Goal: Task Accomplishment & Management: Use online tool/utility

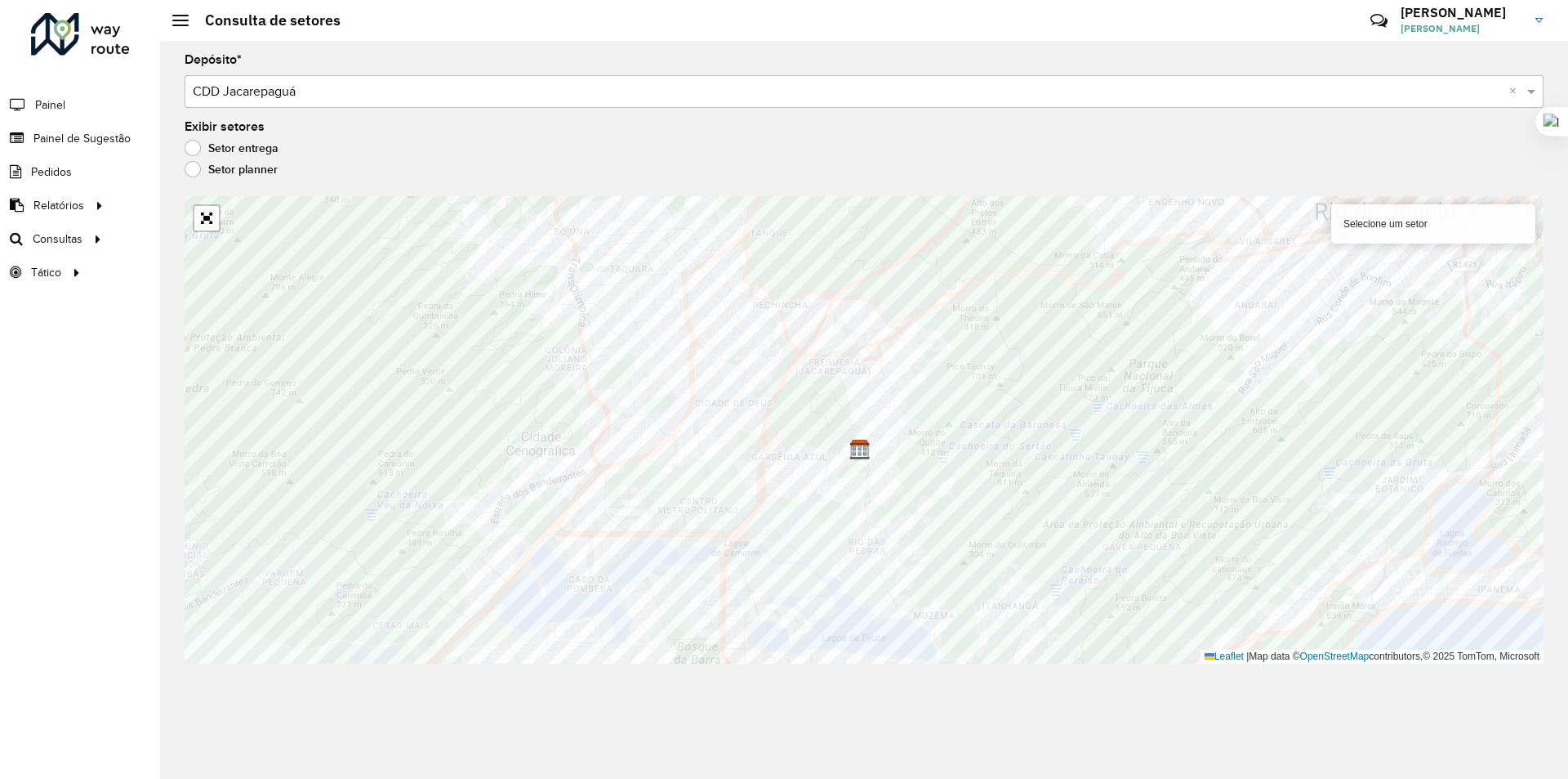
click at [48, 475] on div "Roteirizador AmbevTech Painel Painel de Sugestão Pedidos Relatórios Clientes Cl…" at bounding box center [80, 390] width 160 height 779
click at [230, 254] on link "Roteirização" at bounding box center [272, 238] width 200 height 33
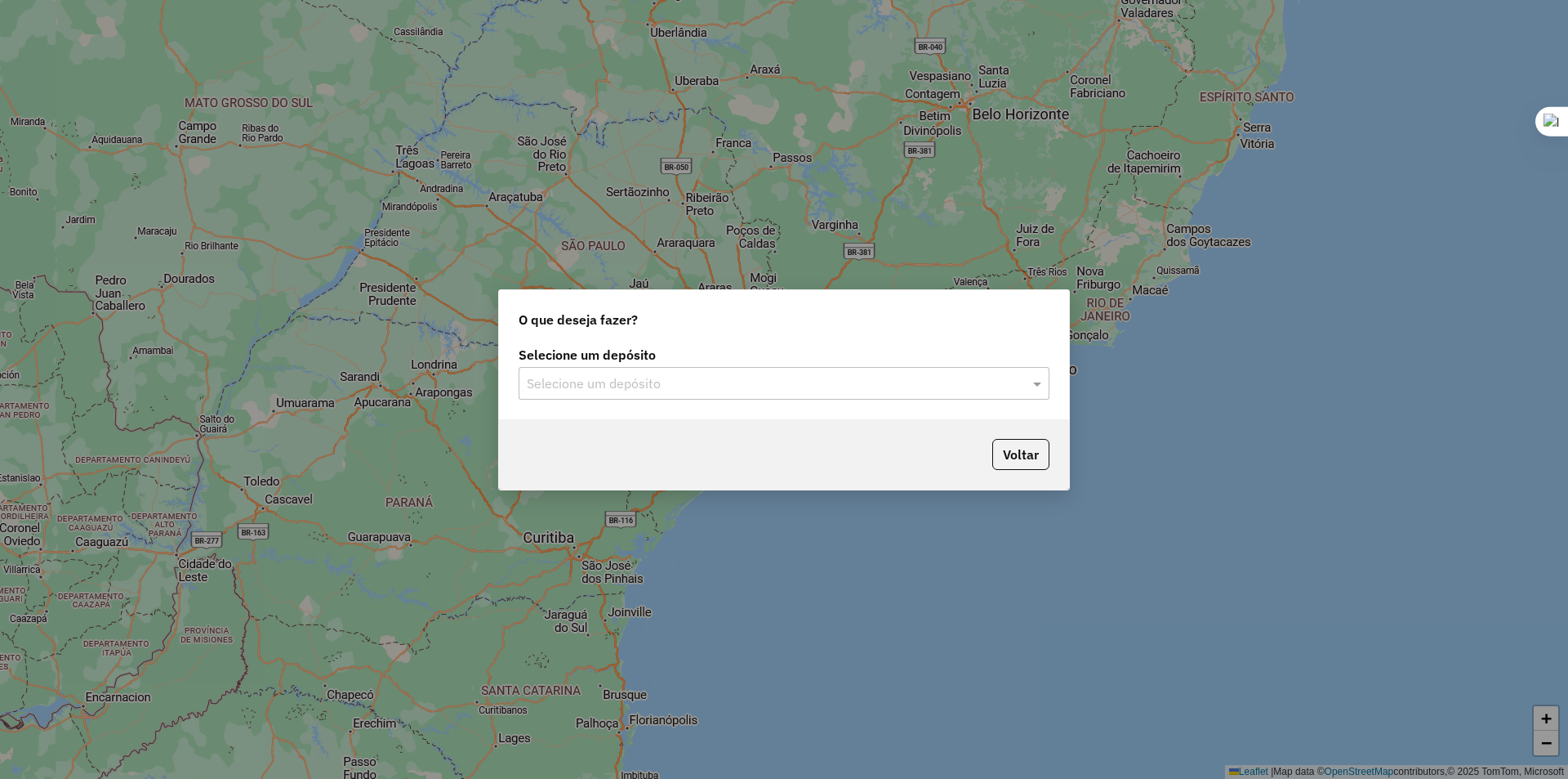
click at [803, 368] on div "Selecione um depósito" at bounding box center [784, 383] width 531 height 33
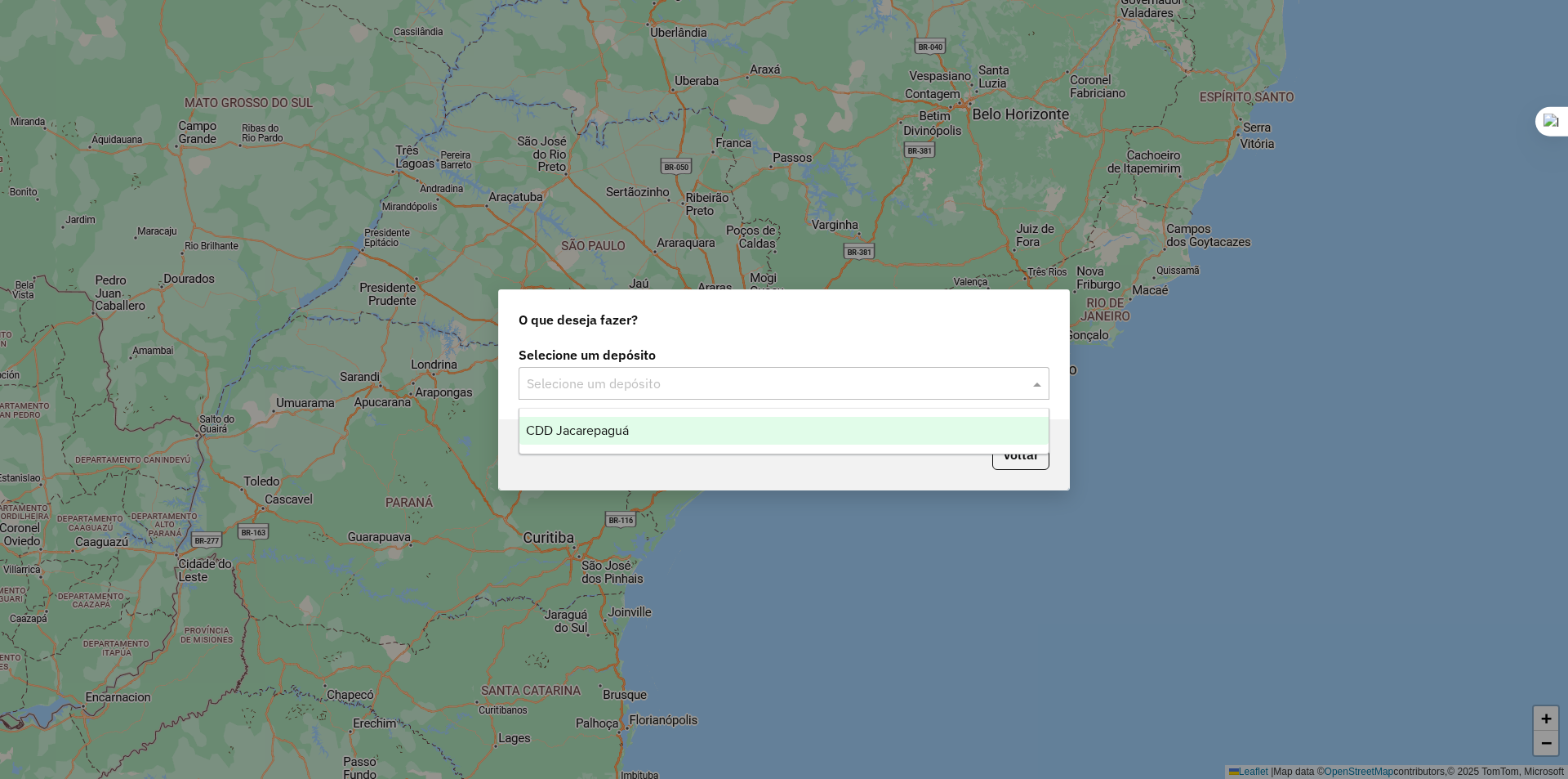
click at [567, 424] on span "CDD Jacarepaguá" at bounding box center [577, 430] width 103 height 14
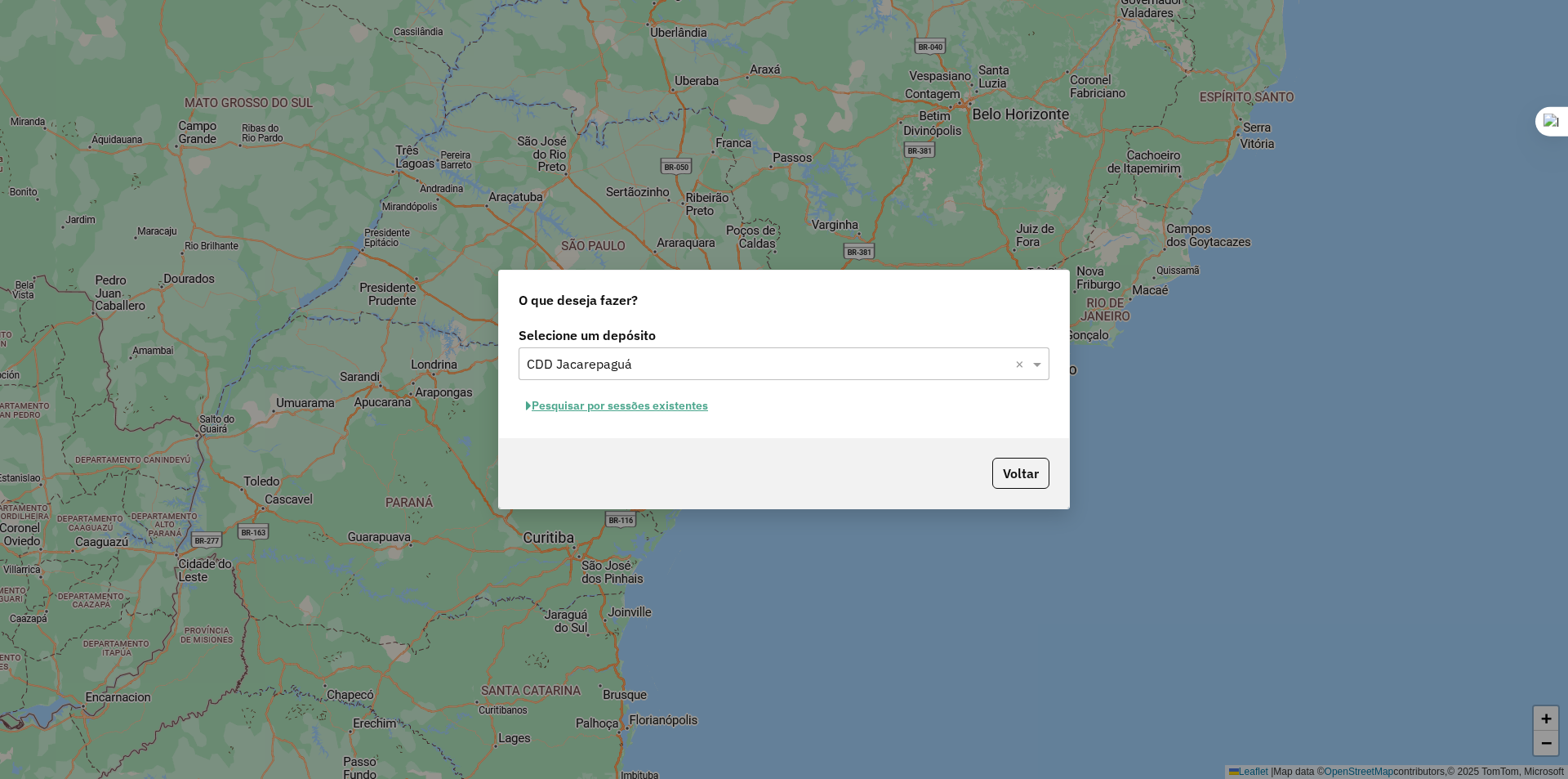
click at [604, 402] on button "Pesquisar por sessões existentes" at bounding box center [616, 406] width 197 height 26
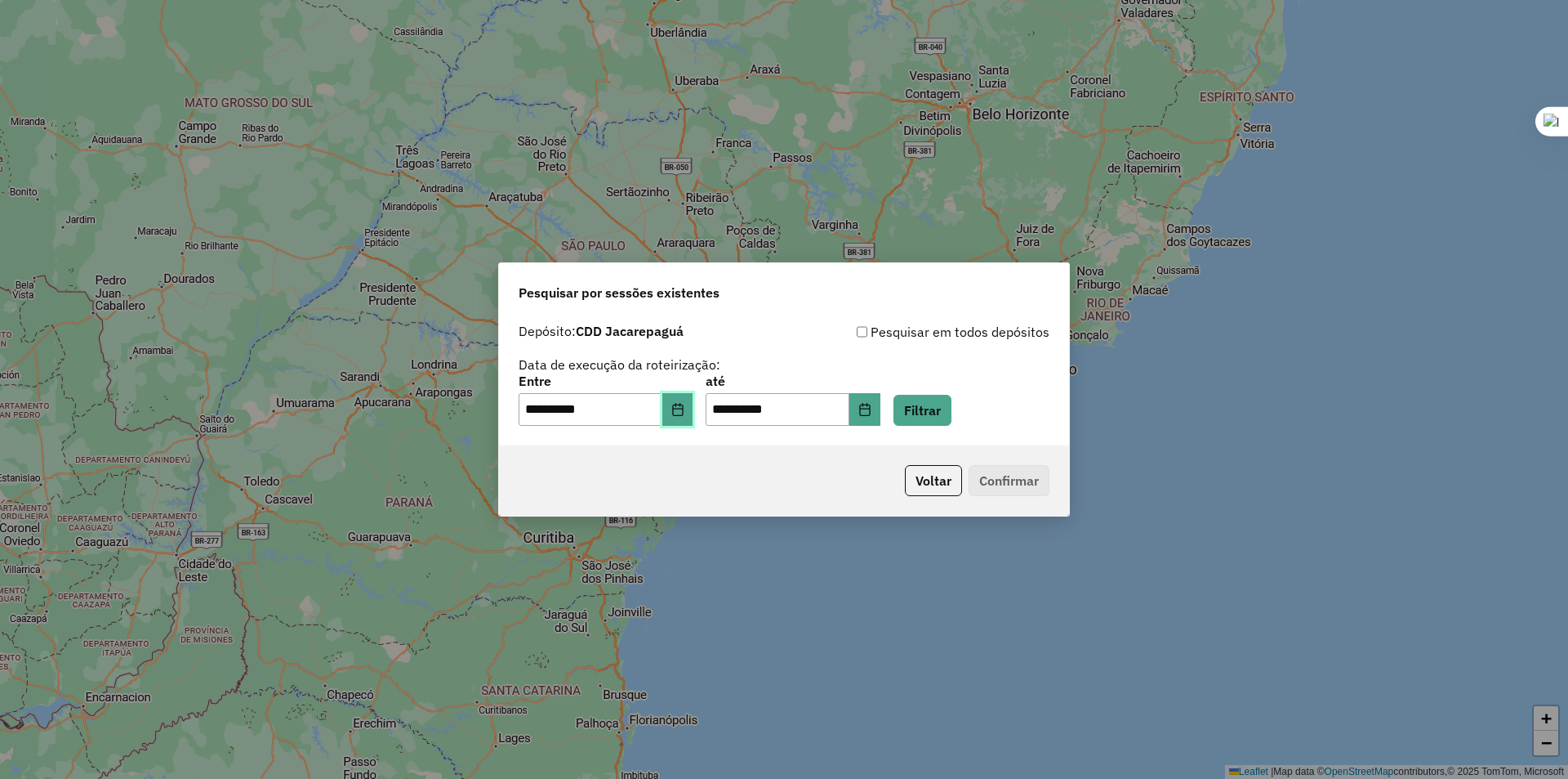
click at [684, 409] on icon "Choose Date" at bounding box center [678, 408] width 13 height 13
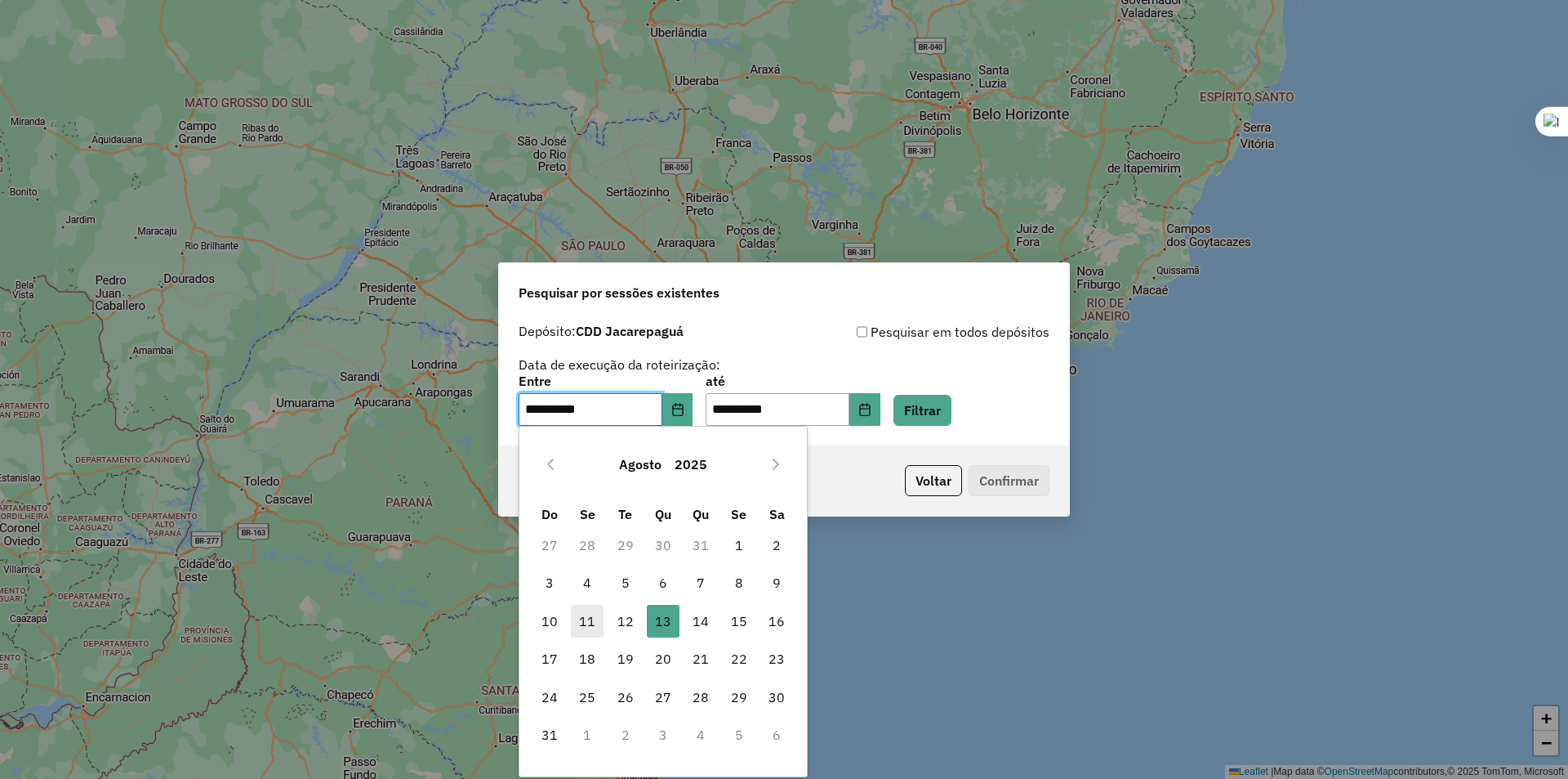
click at [583, 624] on span "11" at bounding box center [586, 620] width 33 height 33
type input "**********"
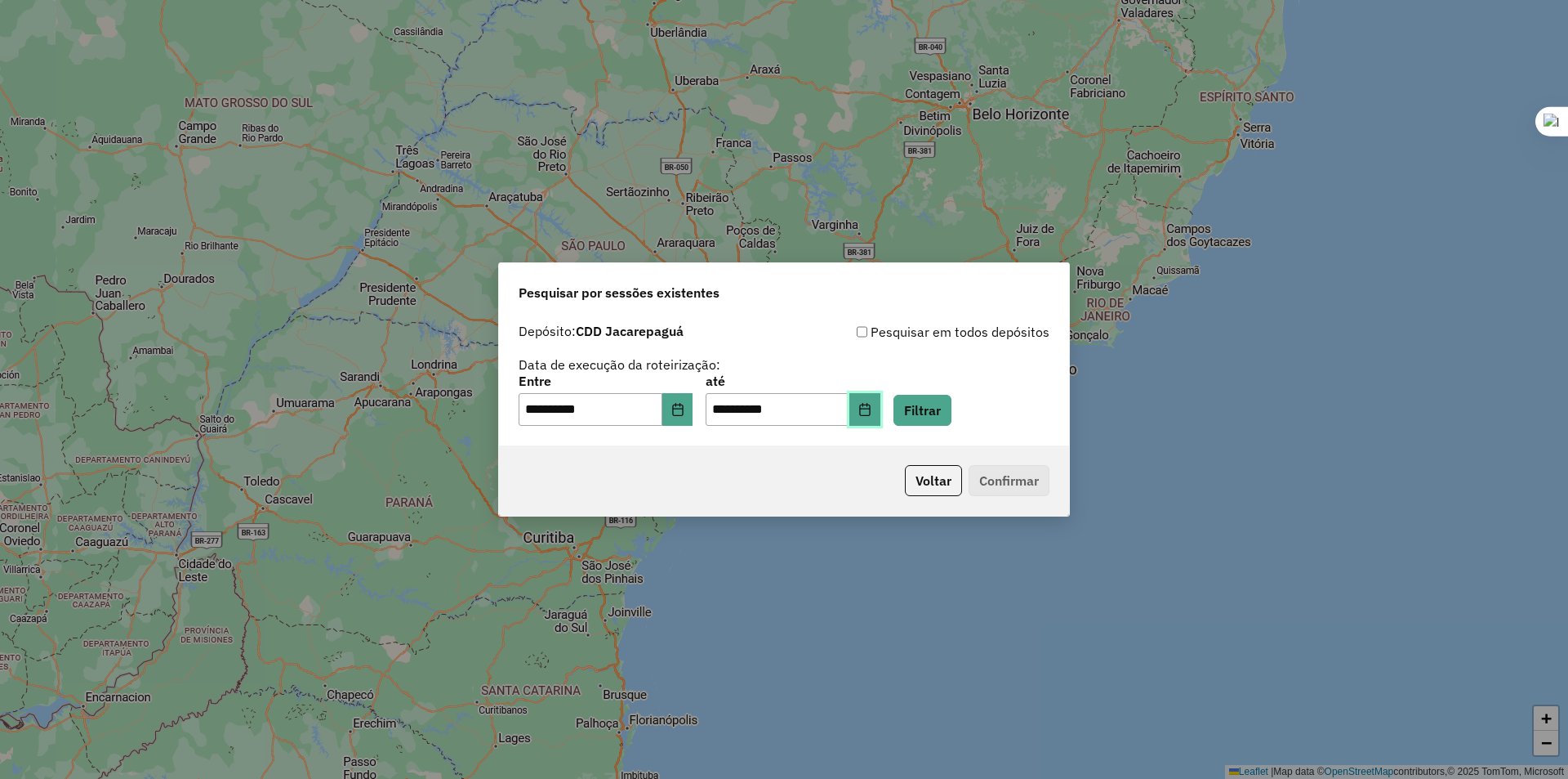
click at [881, 409] on button "Choose Date" at bounding box center [864, 409] width 31 height 33
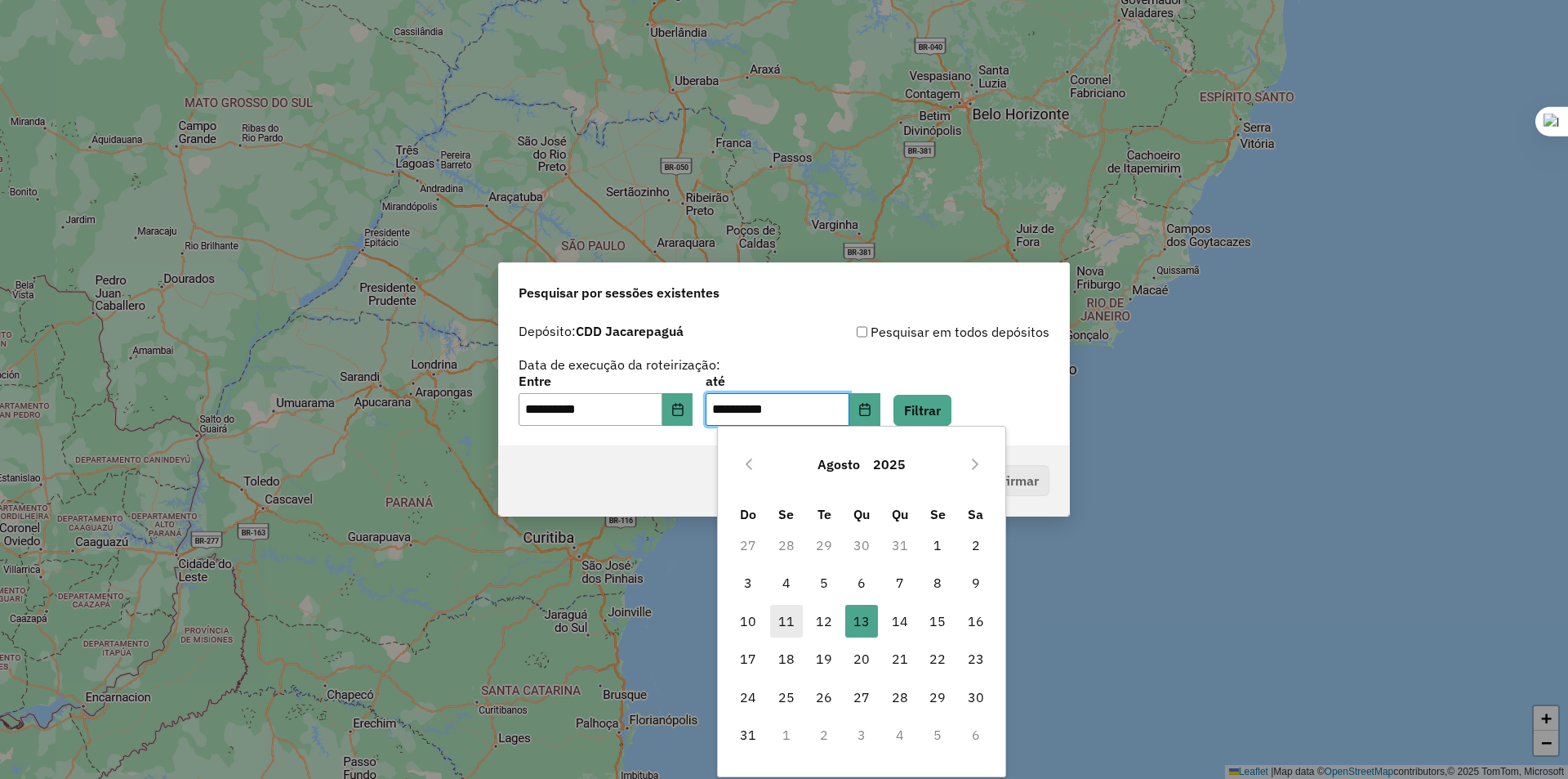
click at [784, 620] on span "11" at bounding box center [785, 620] width 33 height 33
type input "**********"
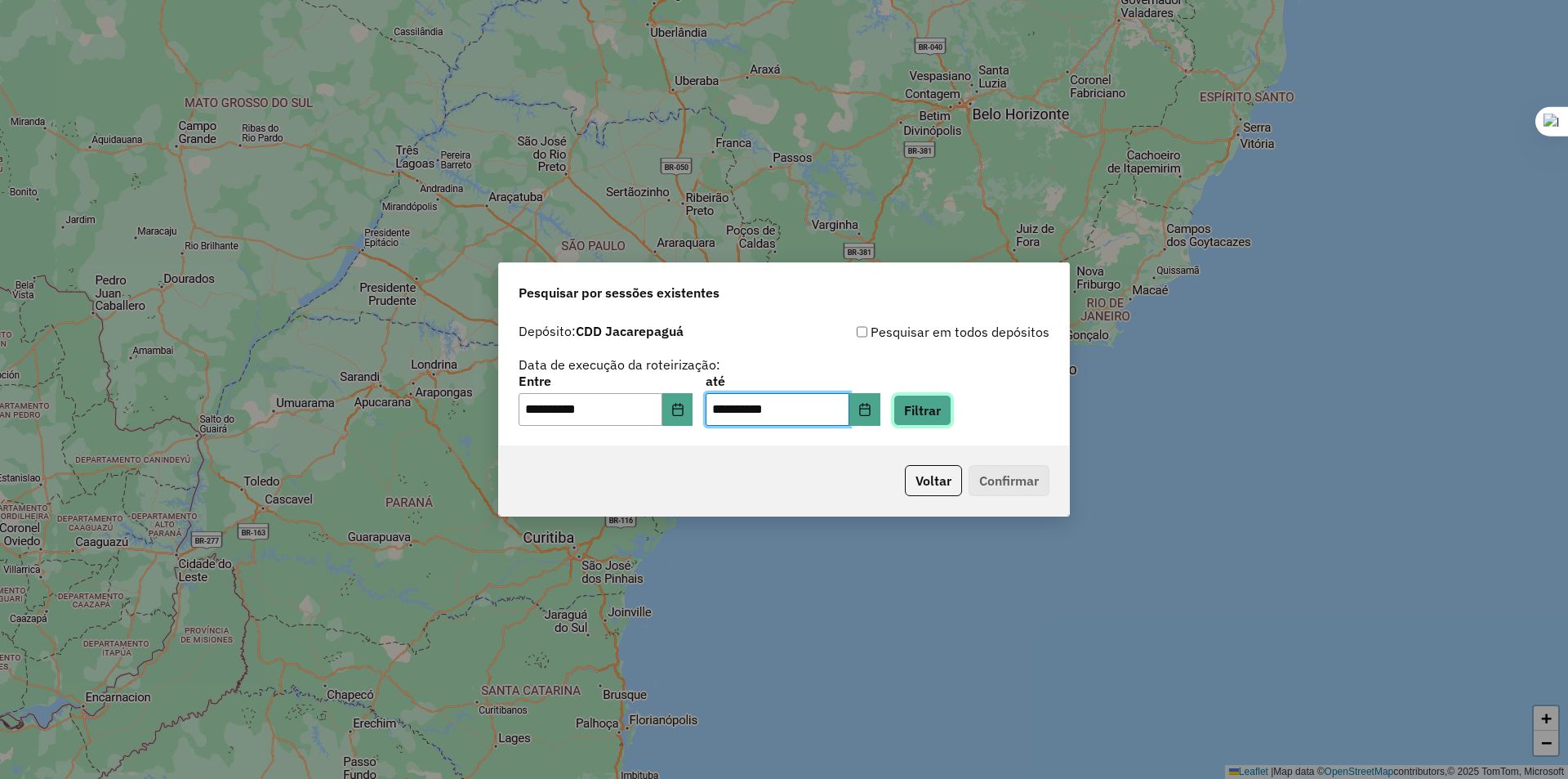
click at [926, 402] on button "Filtrar" at bounding box center [922, 409] width 58 height 31
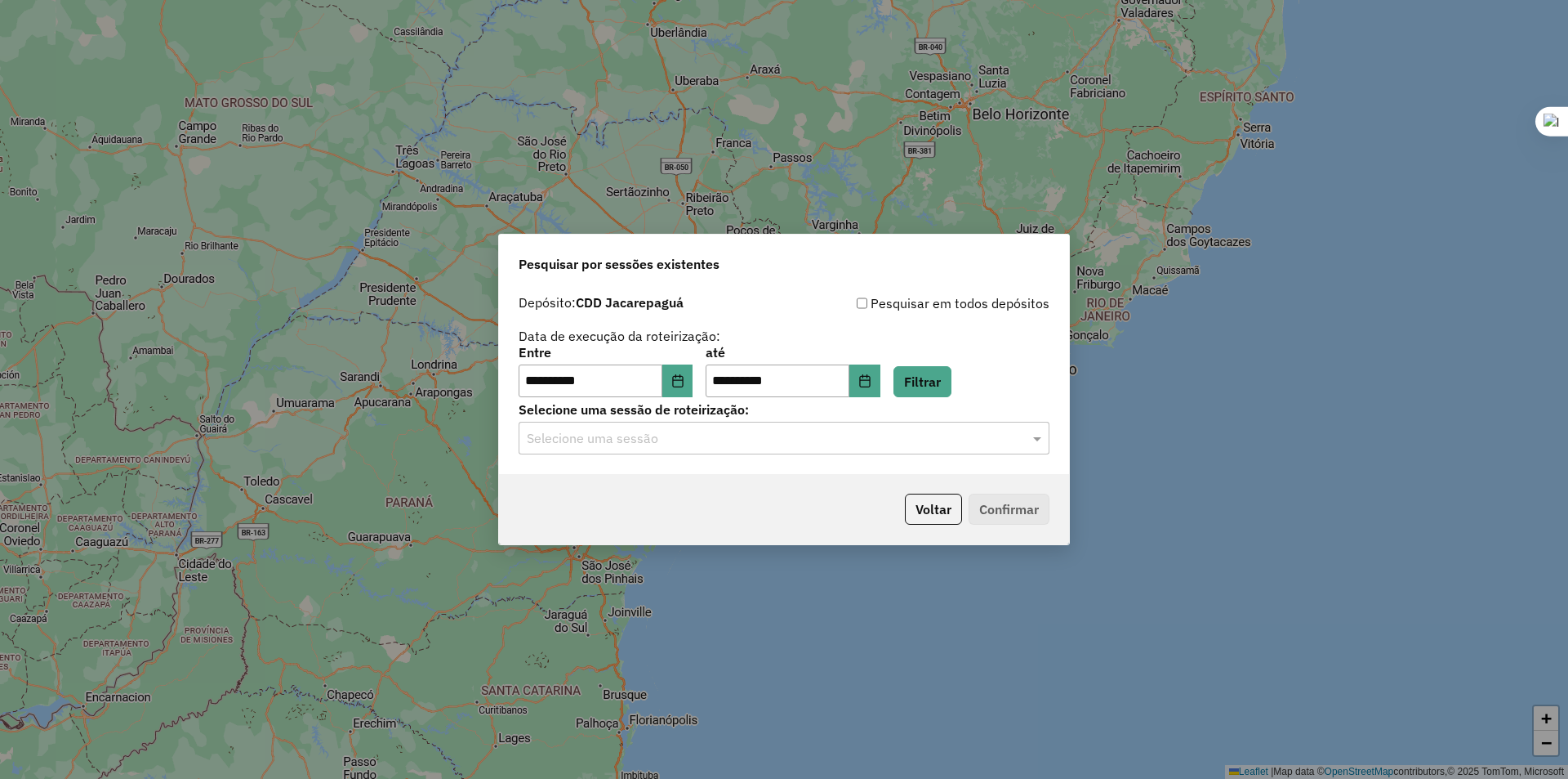
click at [831, 450] on div "Selecione uma sessão" at bounding box center [784, 437] width 531 height 33
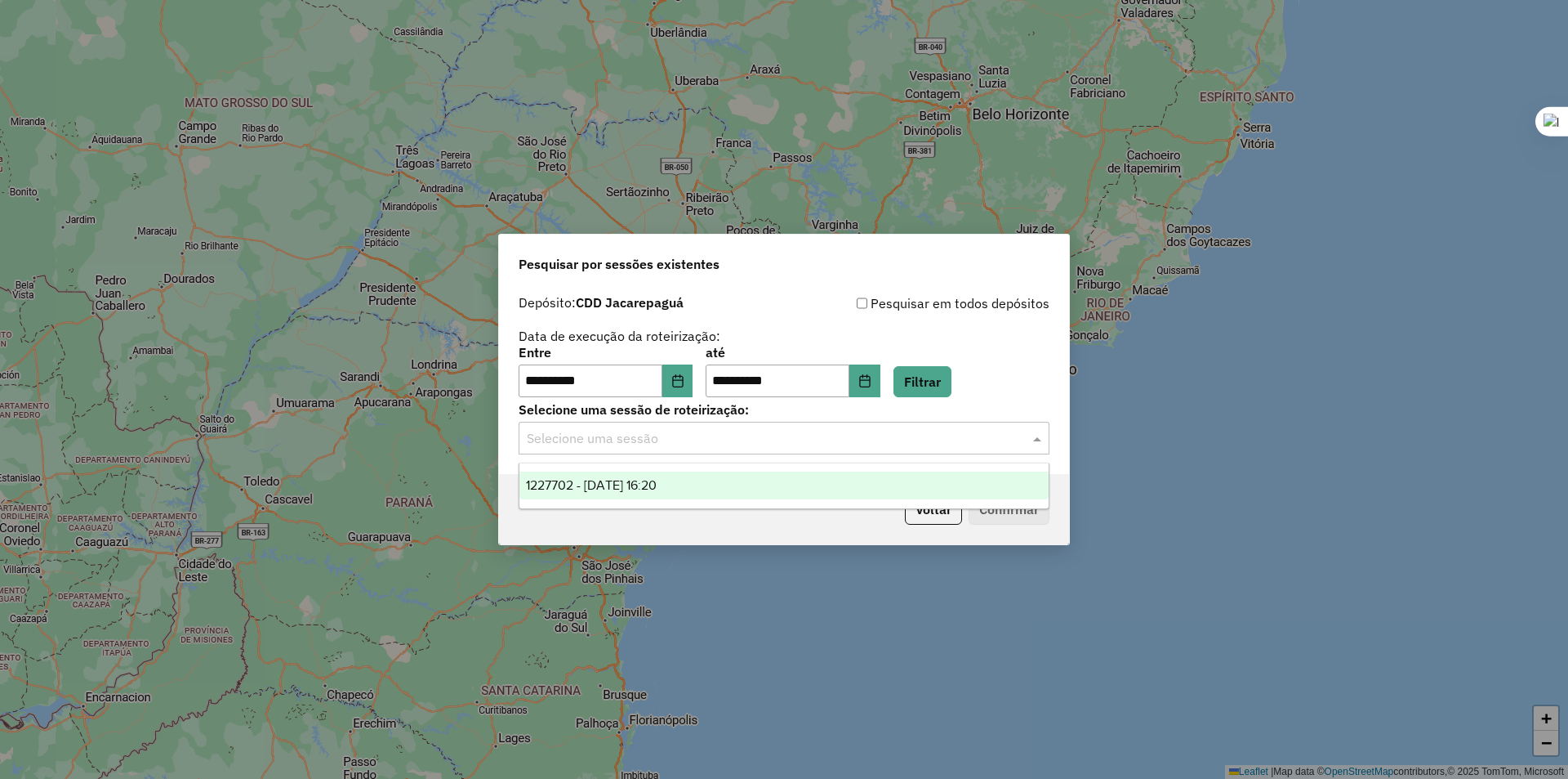
drag, startPoint x: 835, startPoint y: 441, endPoint x: 552, endPoint y: 485, distance: 286.4
click at [552, 485] on span "1227702 - [DATE] 16:20" at bounding box center [591, 485] width 131 height 14
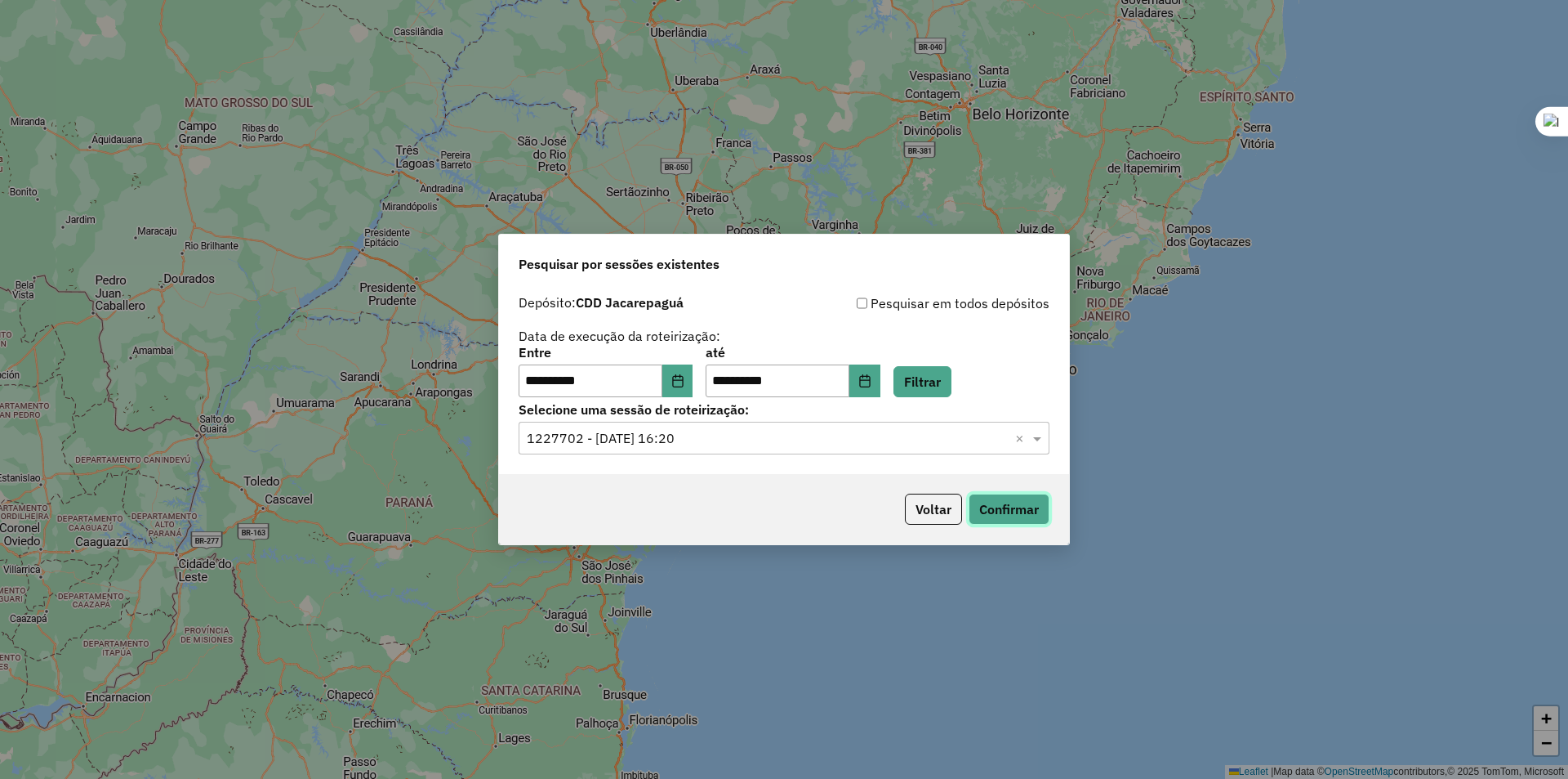
click at [987, 515] on button "Confirmar" at bounding box center [1009, 508] width 81 height 31
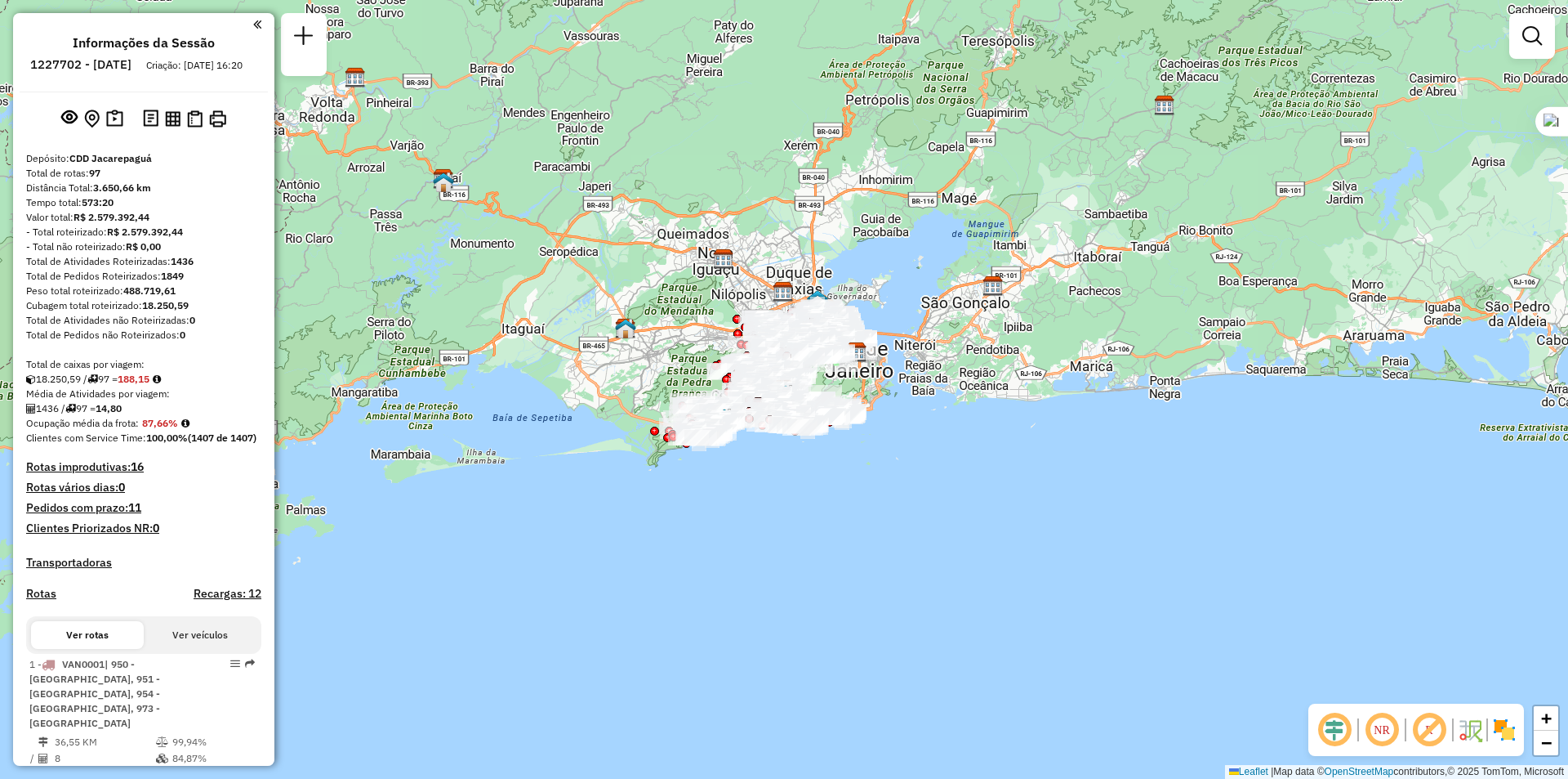
scroll to position [6325, 0]
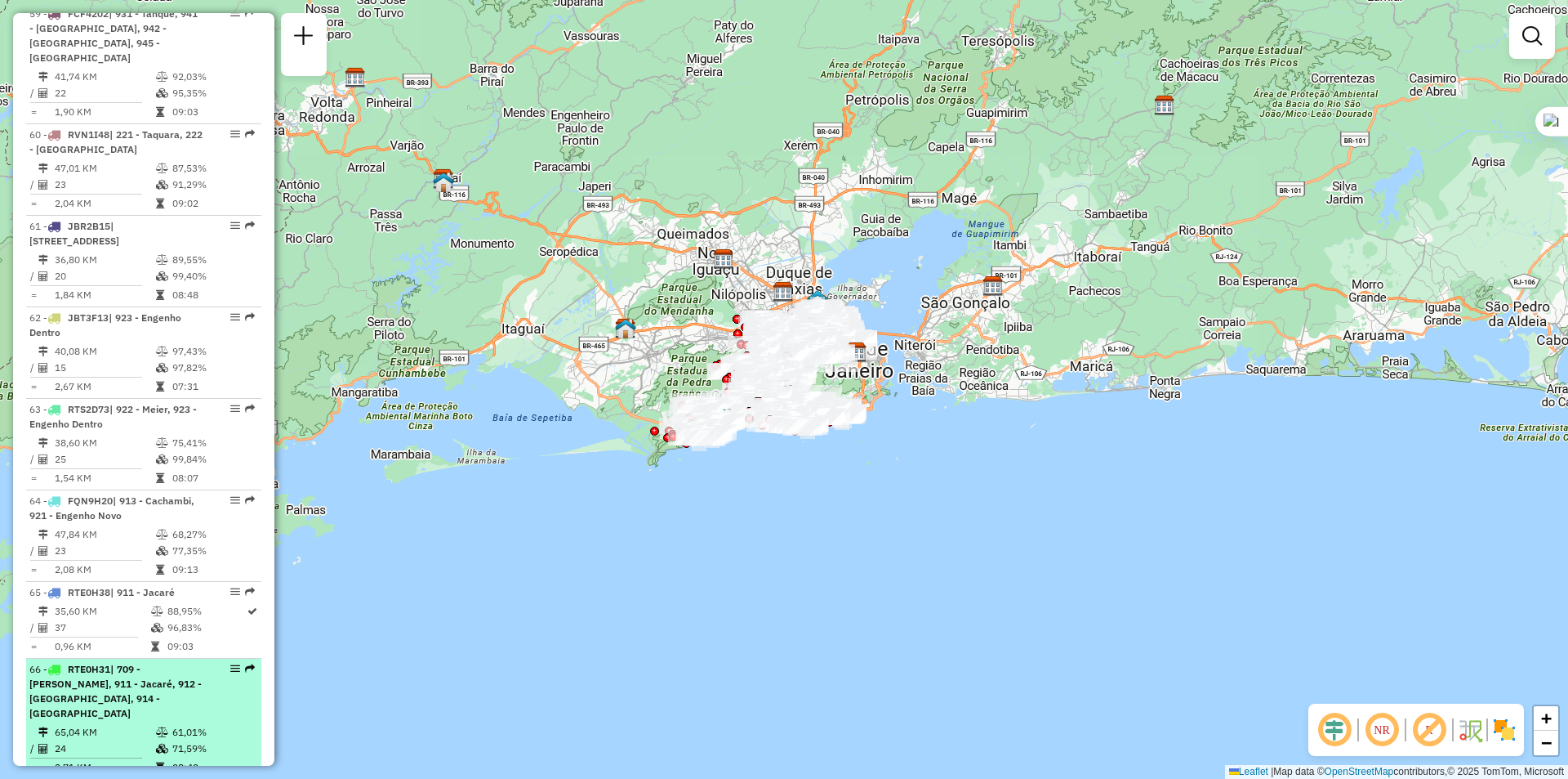
click at [110, 663] on span "RTE0H31" at bounding box center [88, 669] width 43 height 12
select select "**********"
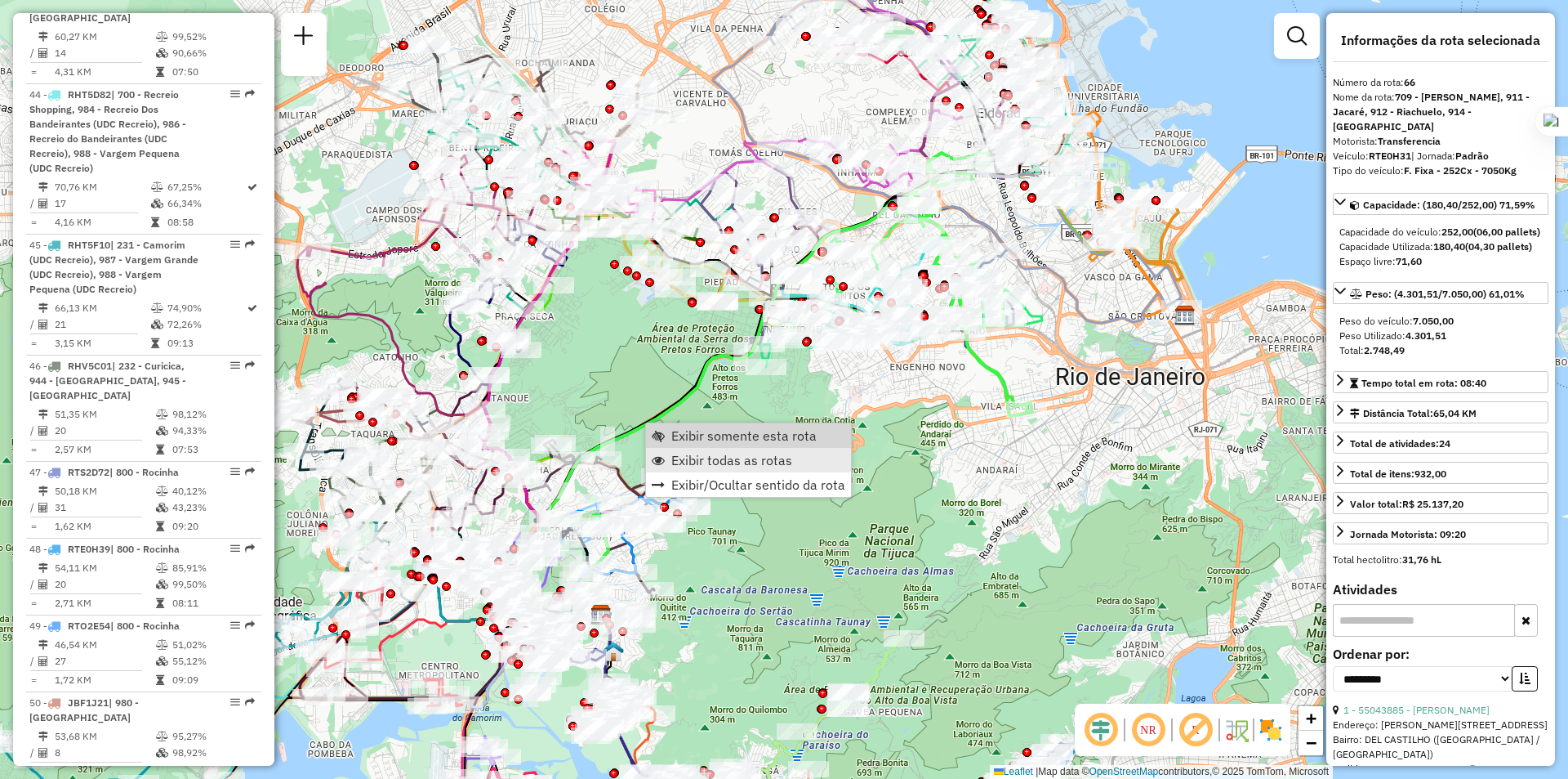
scroll to position [6692, 0]
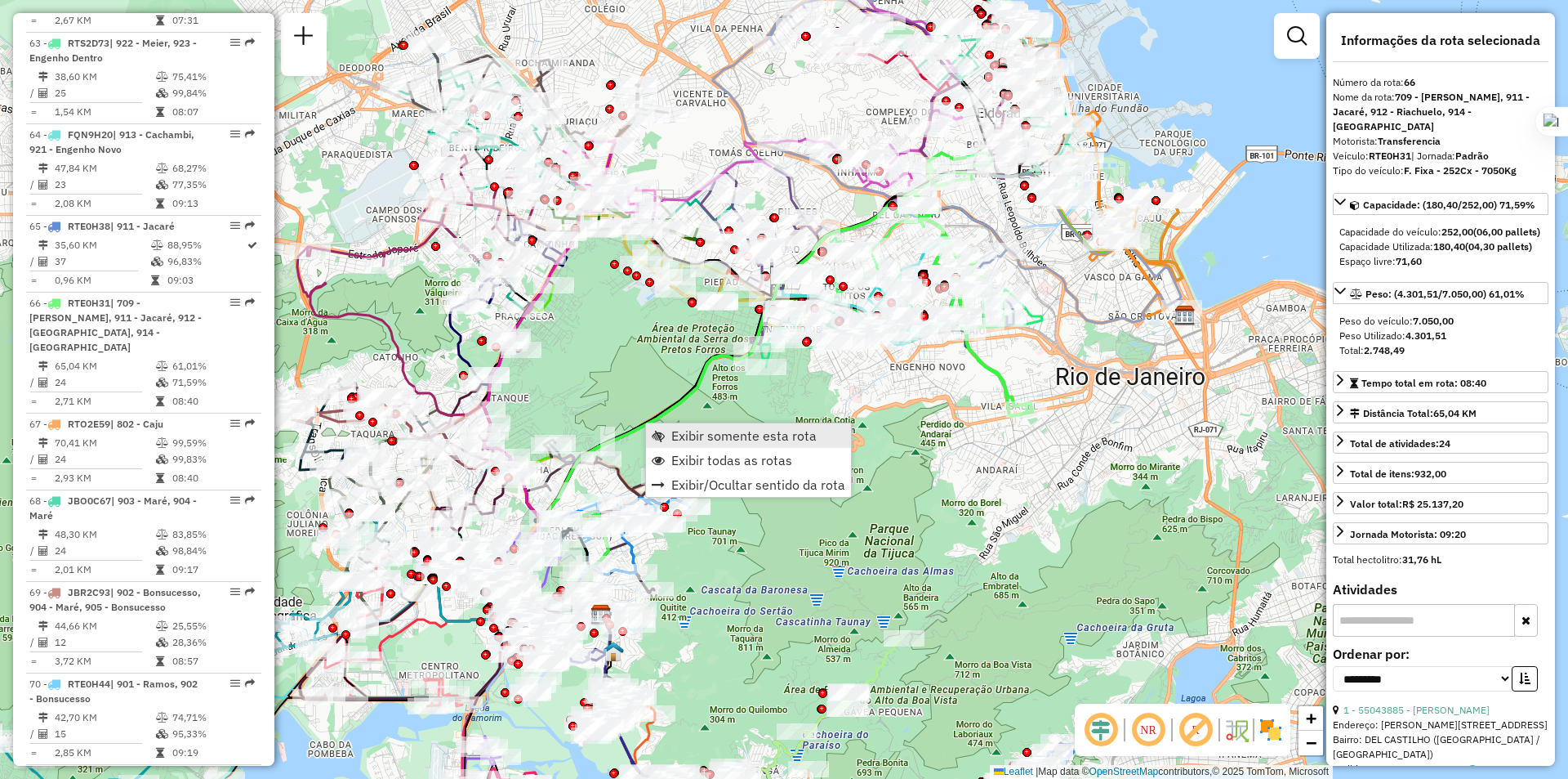
click at [729, 444] on link "Exibir somente esta rota" at bounding box center [748, 435] width 205 height 25
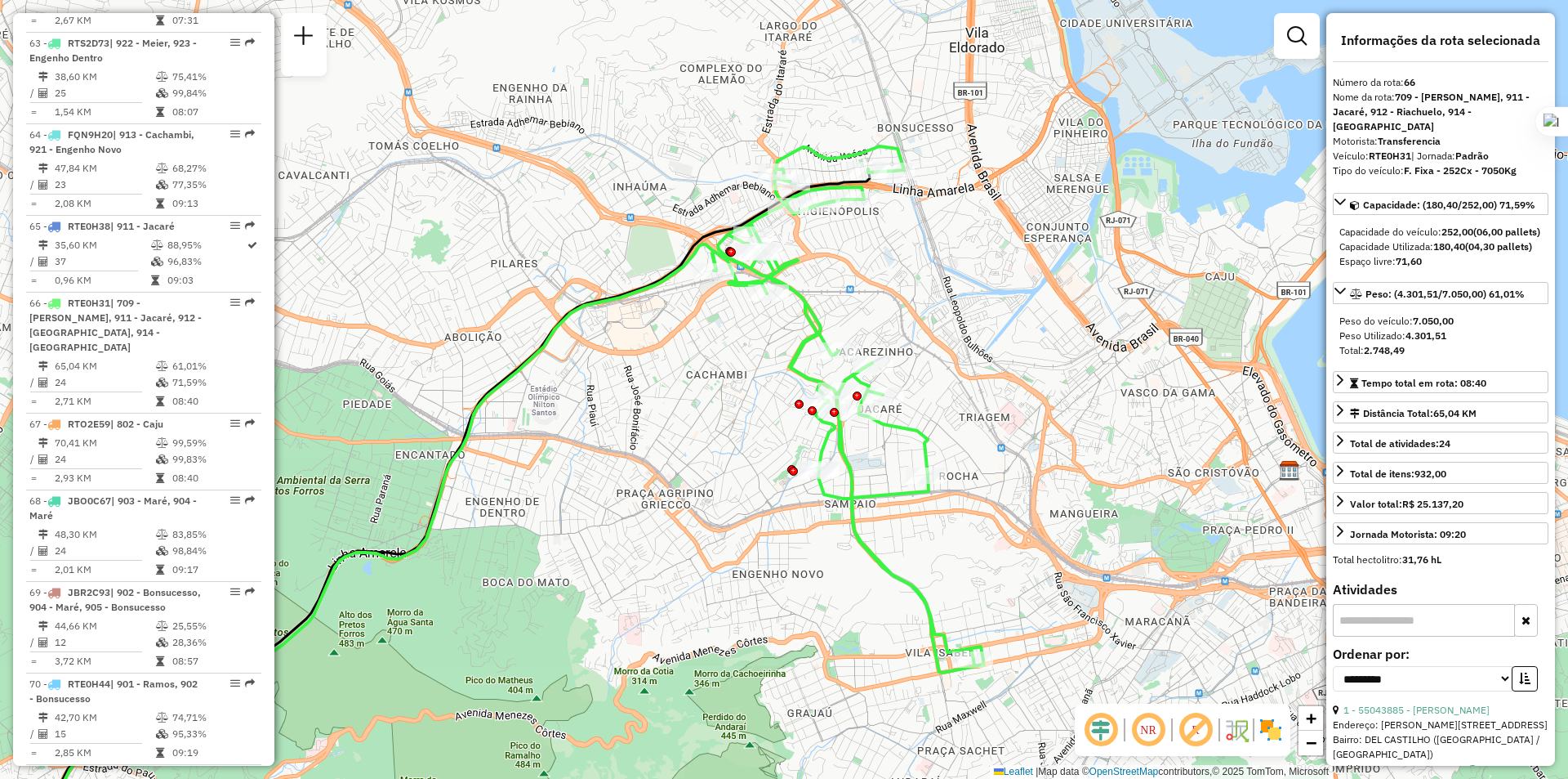
drag, startPoint x: 943, startPoint y: 401, endPoint x: 792, endPoint y: 561, distance: 220.0
click at [792, 561] on div "Janela de atendimento Grade de atendimento Capacidade Transportadoras Veículos …" at bounding box center [784, 390] width 1568 height 779
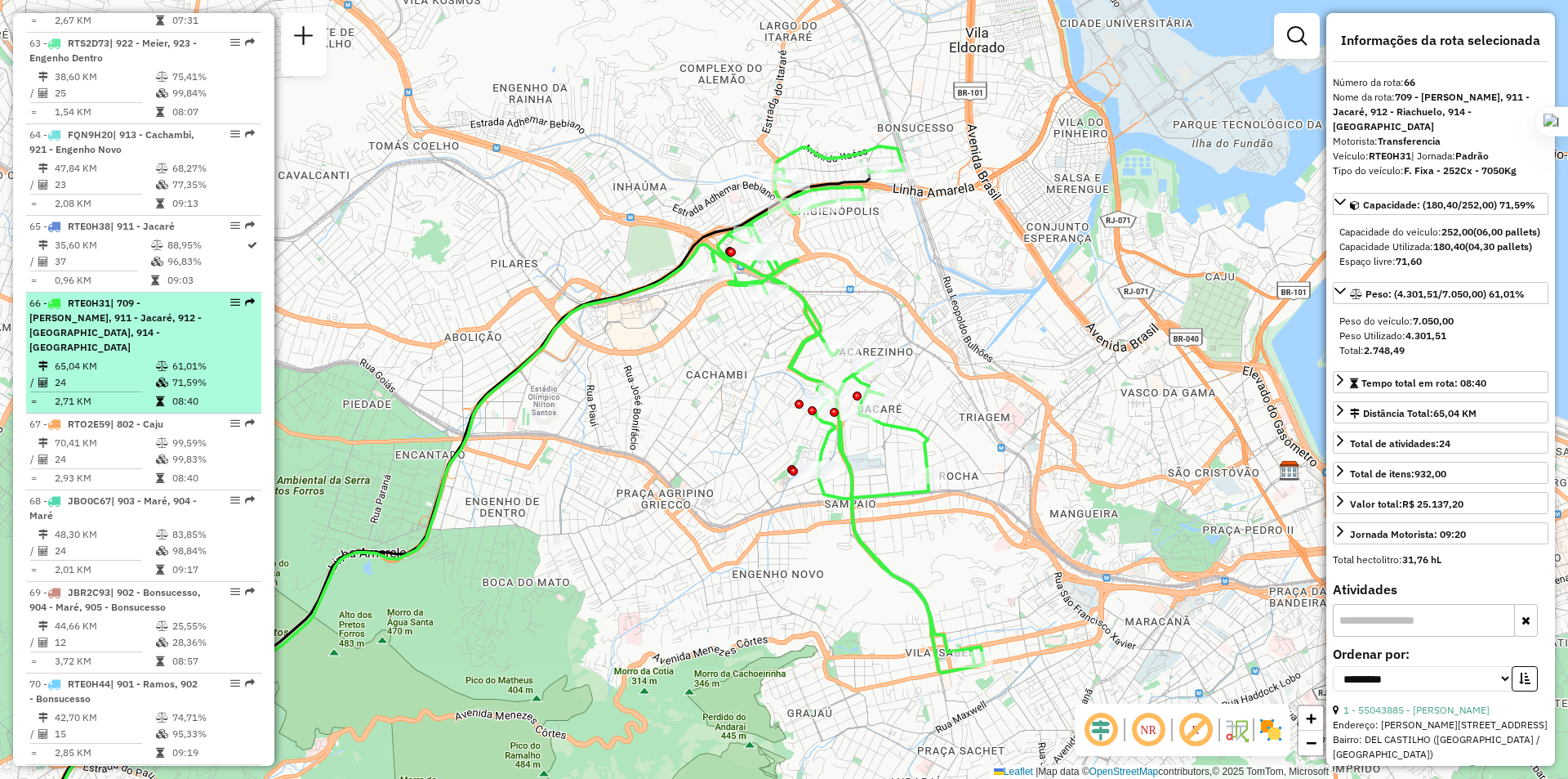
click at [133, 296] on span "| 709 - Del Castilho, 911 - Jacaré, 912 - Riachuelo, 914 - Maria de Graças" at bounding box center [116, 324] width 172 height 56
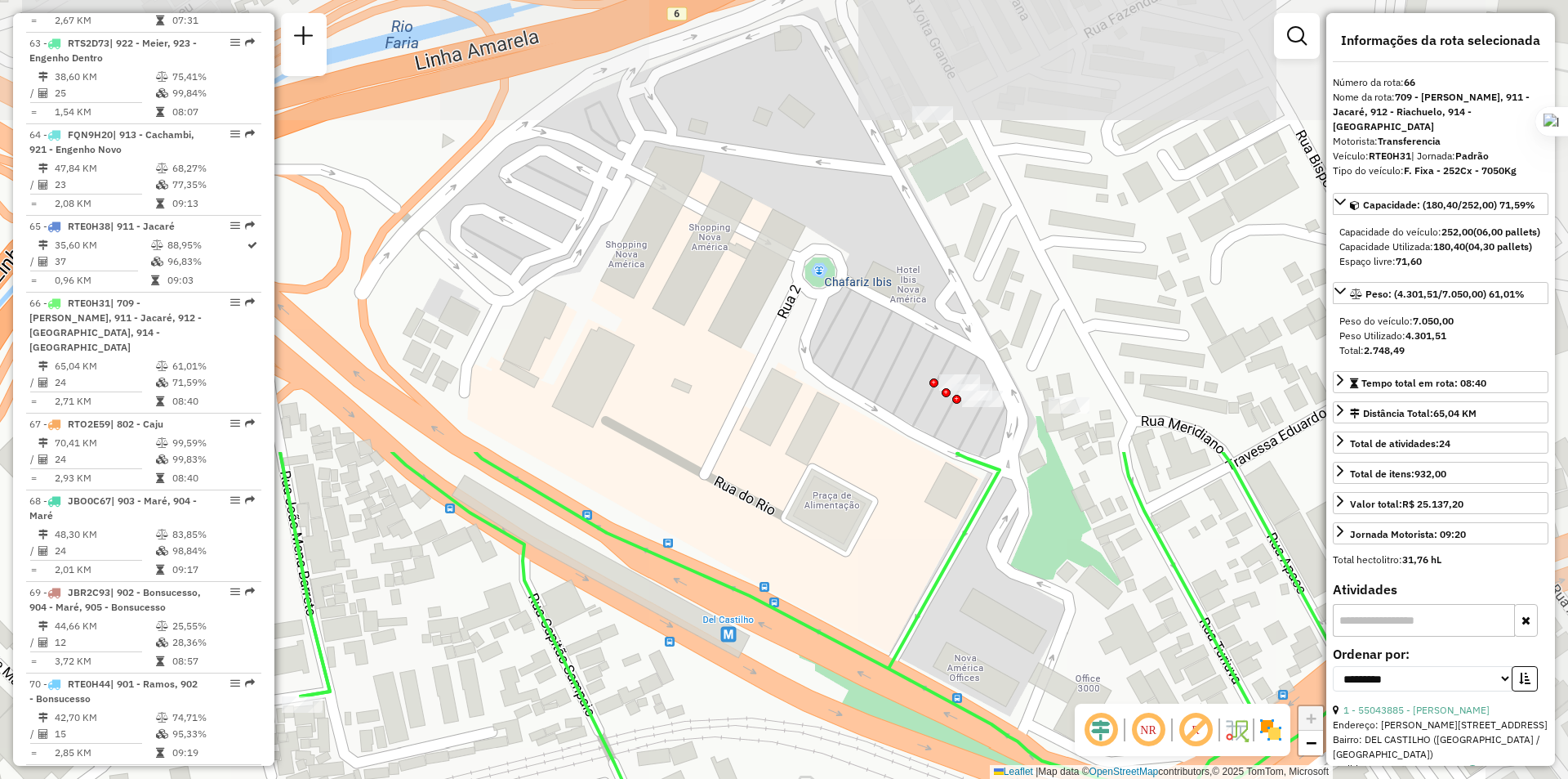
drag, startPoint x: 922, startPoint y: 172, endPoint x: 527, endPoint y: 728, distance: 682.0
click at [528, 724] on div "Janela de atendimento Grade de atendimento Capacidade Transportadoras Veículos …" at bounding box center [784, 390] width 1568 height 779
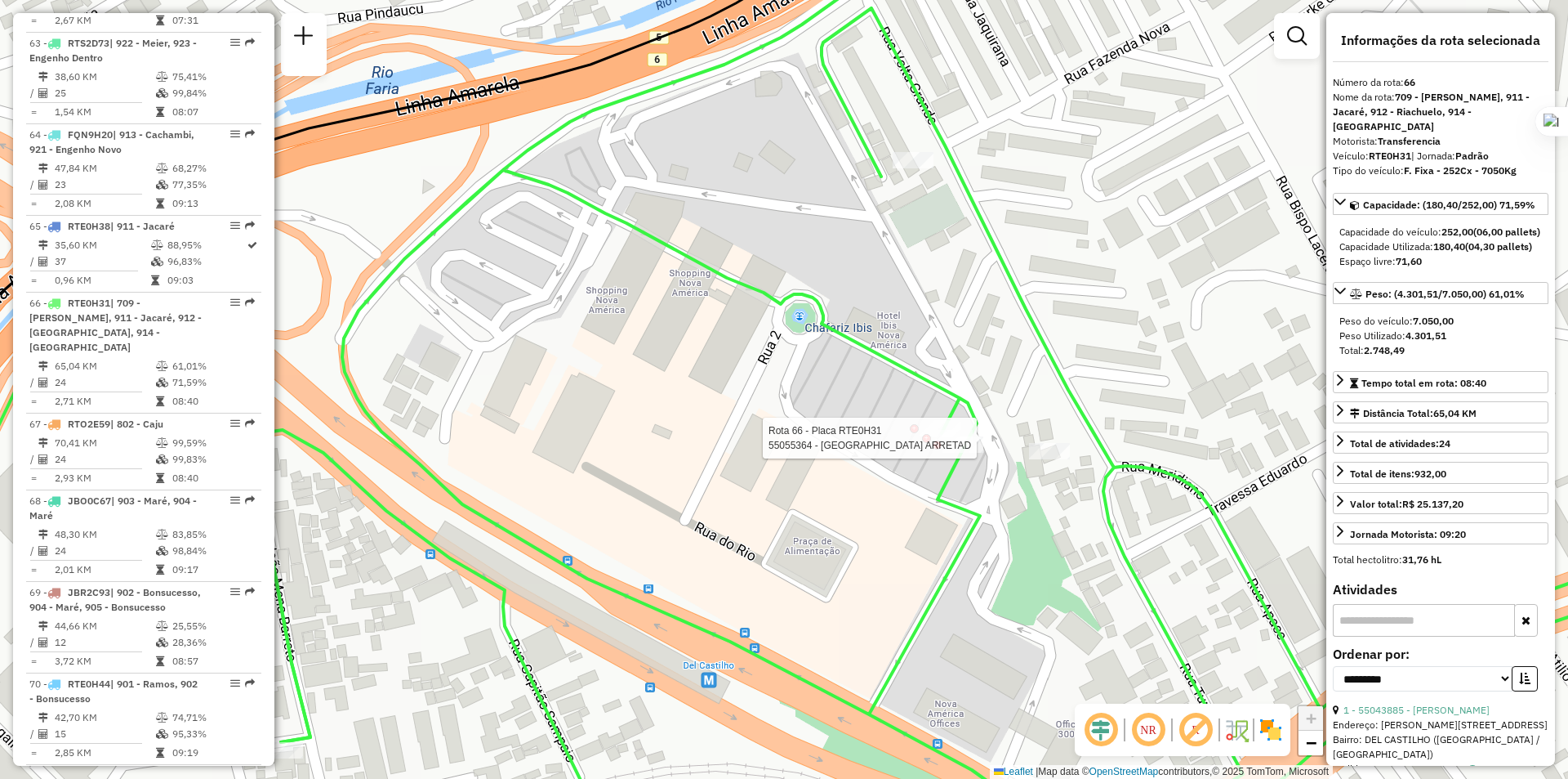
click at [925, 434] on div at bounding box center [926, 438] width 9 height 9
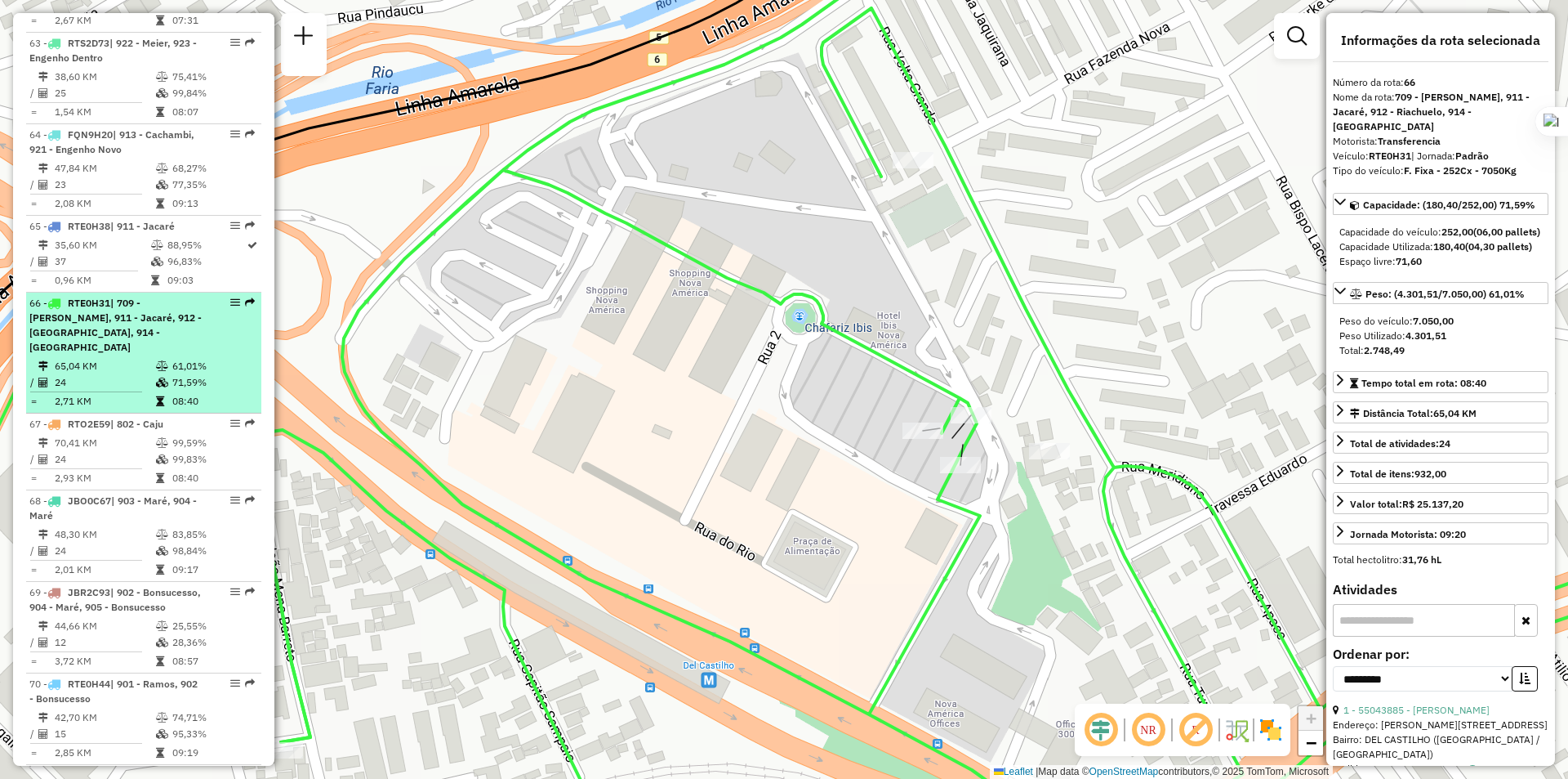
click at [85, 296] on span "RTE0H31" at bounding box center [88, 302] width 43 height 12
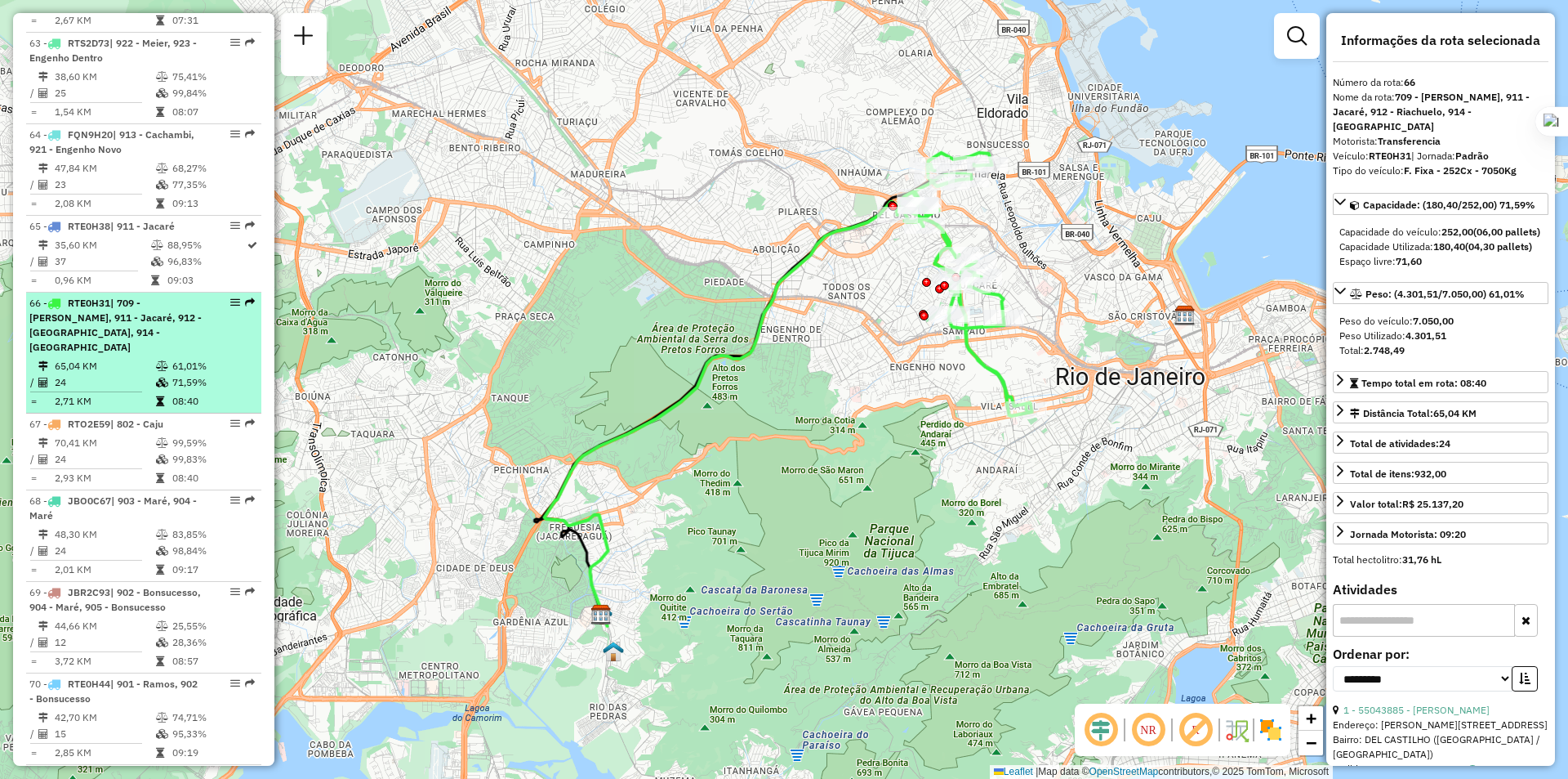
click at [85, 296] on span "RTE0H31" at bounding box center [88, 302] width 43 height 12
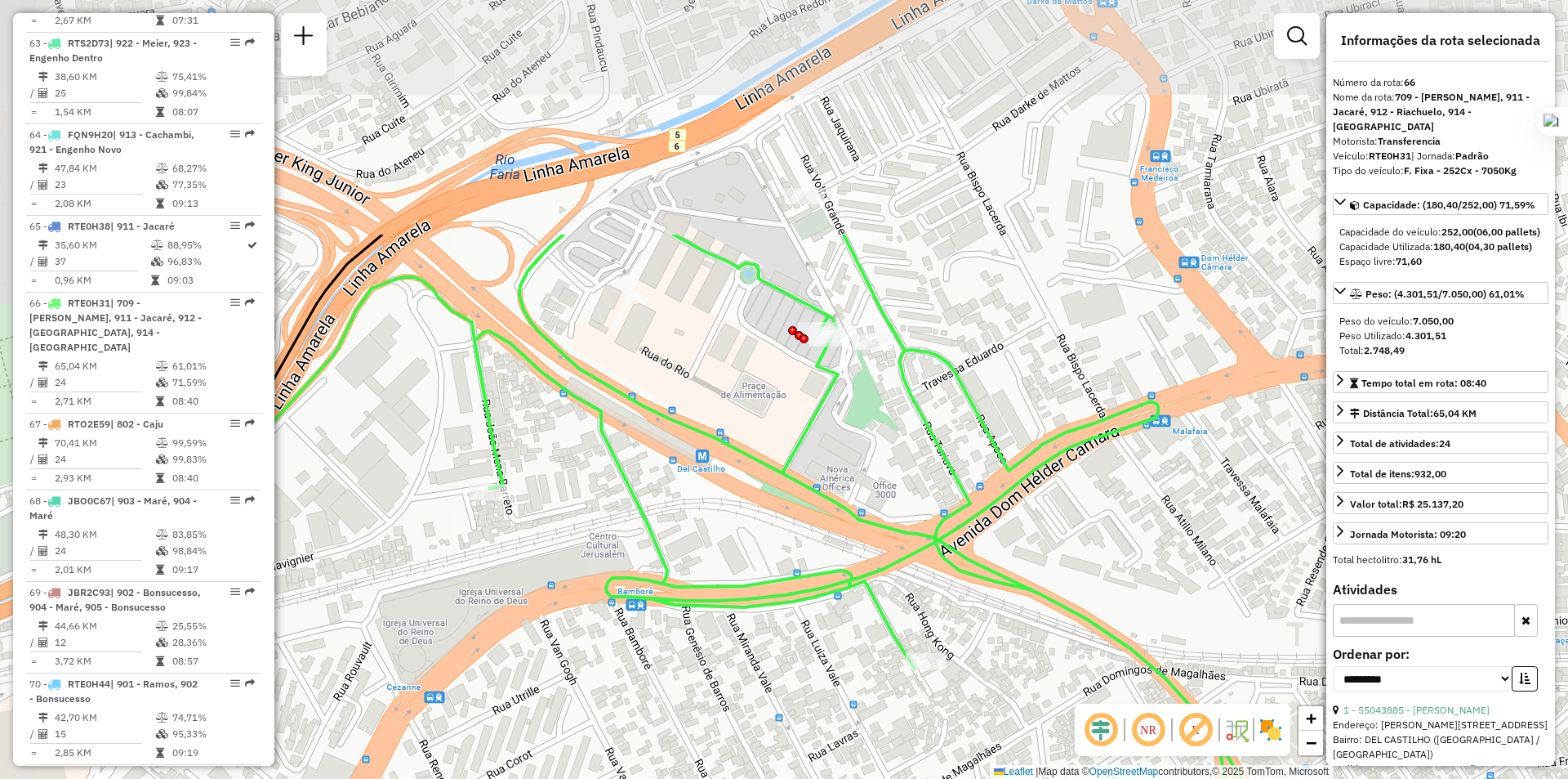
drag, startPoint x: 448, startPoint y: 112, endPoint x: 751, endPoint y: 424, distance: 434.9
click at [751, 424] on div "Janela de atendimento Grade de atendimento Capacidade Transportadoras Veículos …" at bounding box center [784, 390] width 1568 height 779
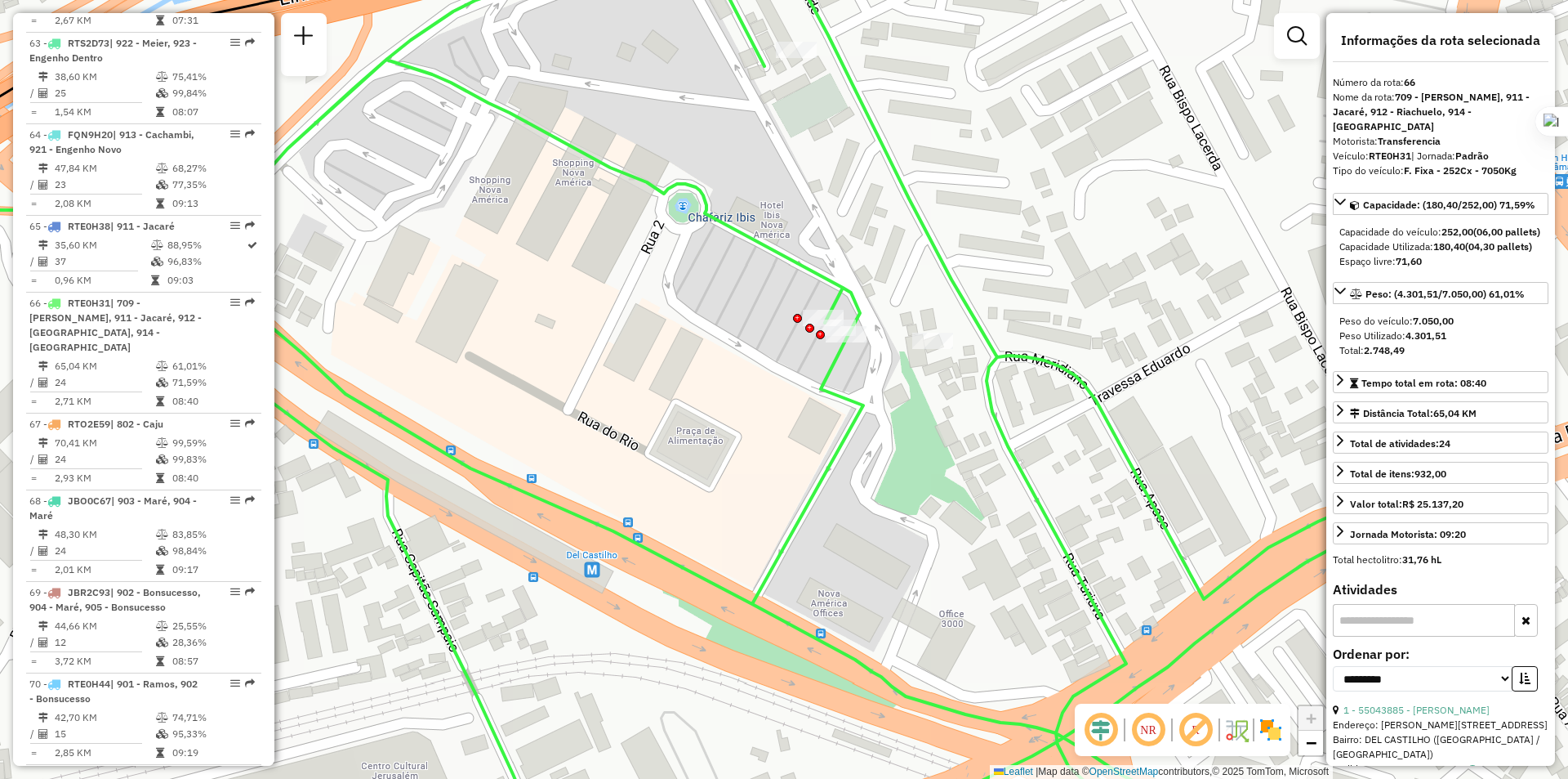
scroll to position [349, 0]
